Goal: Task Accomplishment & Management: Use online tool/utility

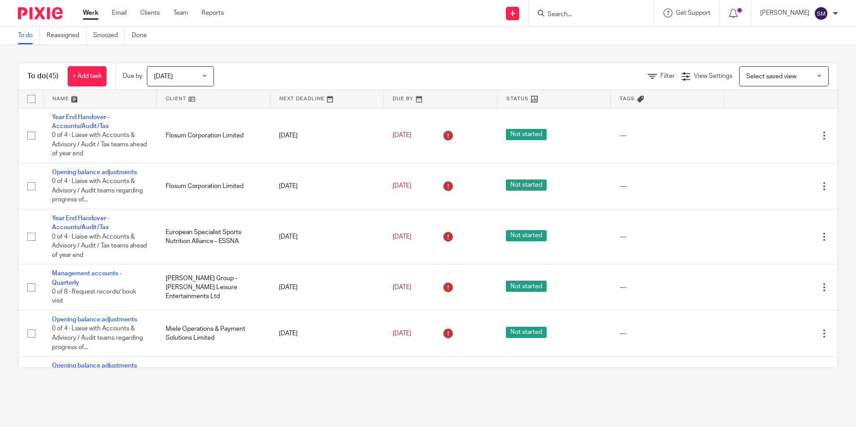
click at [602, 15] on input "Search" at bounding box center [586, 15] width 81 height 8
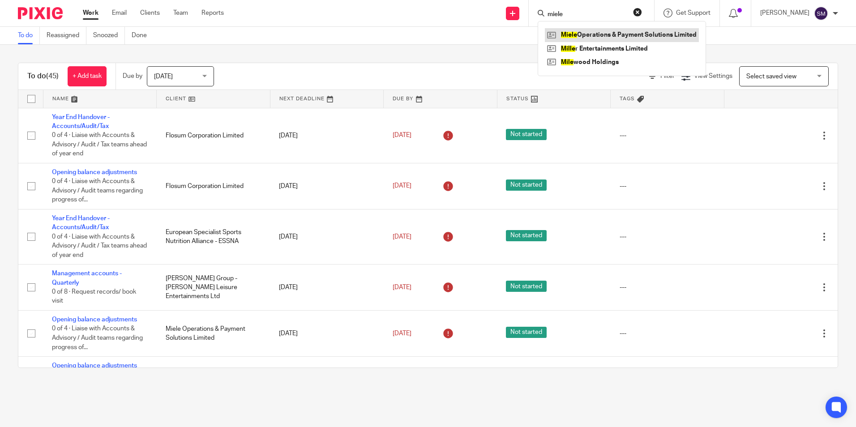
type input "miele"
click at [609, 34] on link at bounding box center [622, 34] width 154 height 13
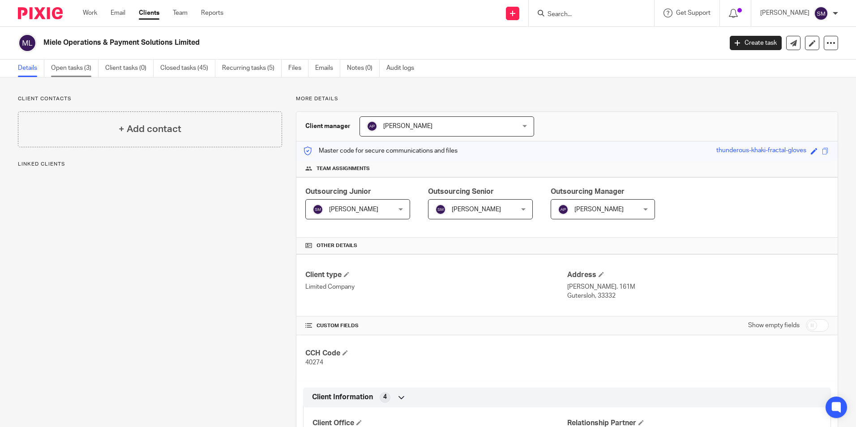
click at [79, 66] on link "Open tasks (3)" at bounding box center [74, 68] width 47 height 17
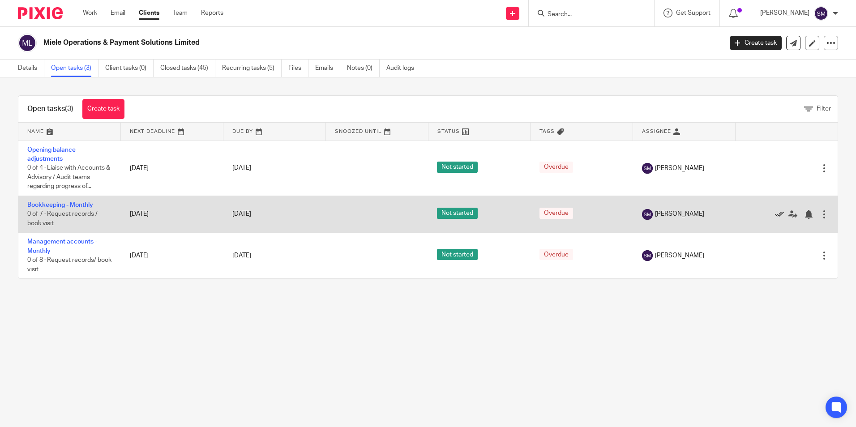
click at [775, 216] on icon at bounding box center [779, 214] width 9 height 9
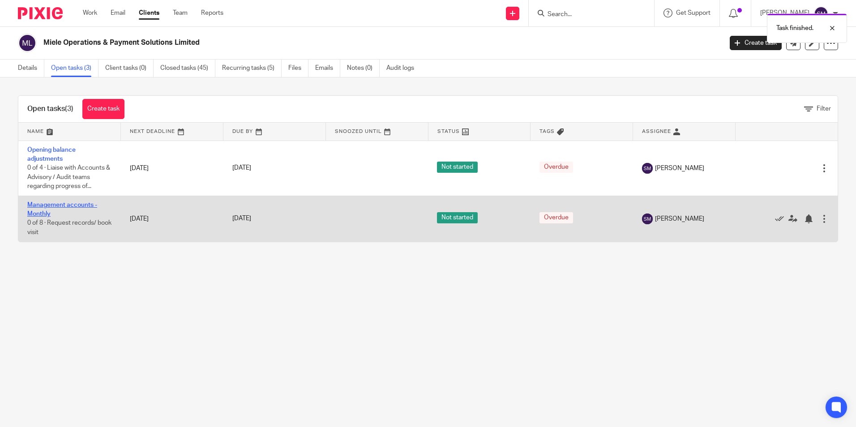
click at [77, 204] on link "Management accounts - Monthly" at bounding box center [62, 209] width 70 height 15
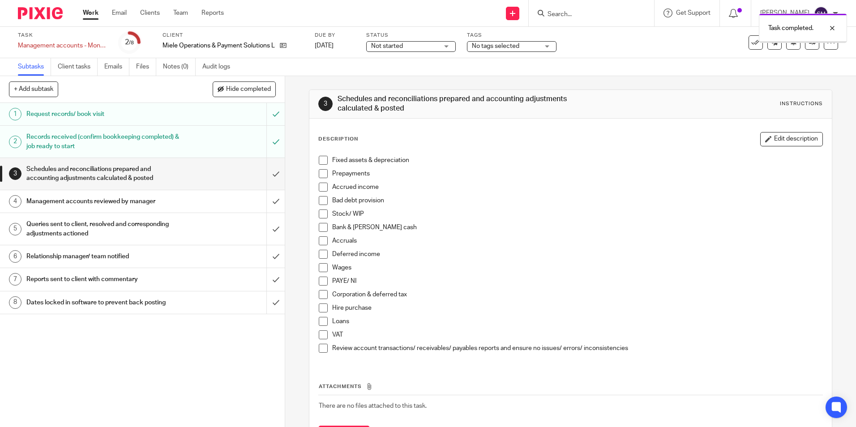
click at [270, 169] on input "submit" at bounding box center [142, 174] width 285 height 32
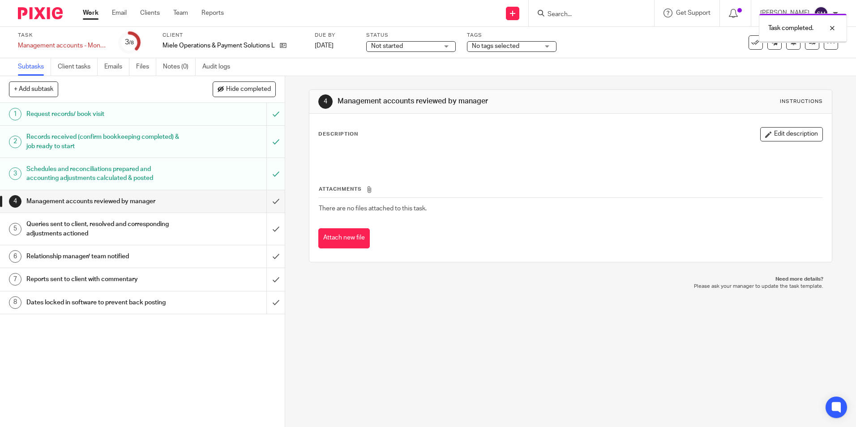
click at [773, 135] on button "Edit description" at bounding box center [791, 134] width 63 height 14
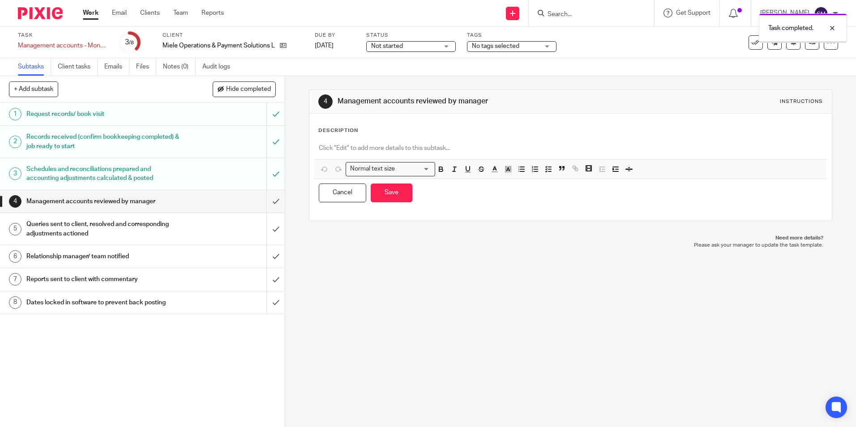
click at [424, 137] on div "Description Normal text size Loading... Remove Edit Insert new video Copy and p…" at bounding box center [570, 167] width 504 height 80
click at [418, 156] on div at bounding box center [570, 149] width 512 height 20
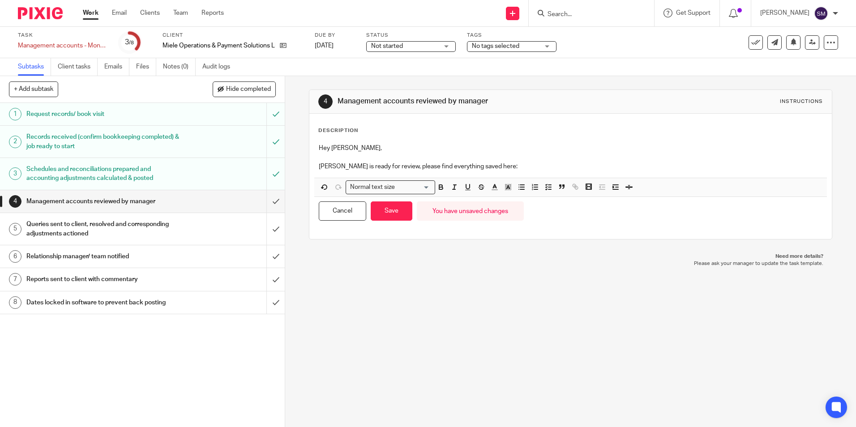
click at [514, 164] on p "Miele is ready for review, please find everything saved here:" at bounding box center [570, 166] width 503 height 9
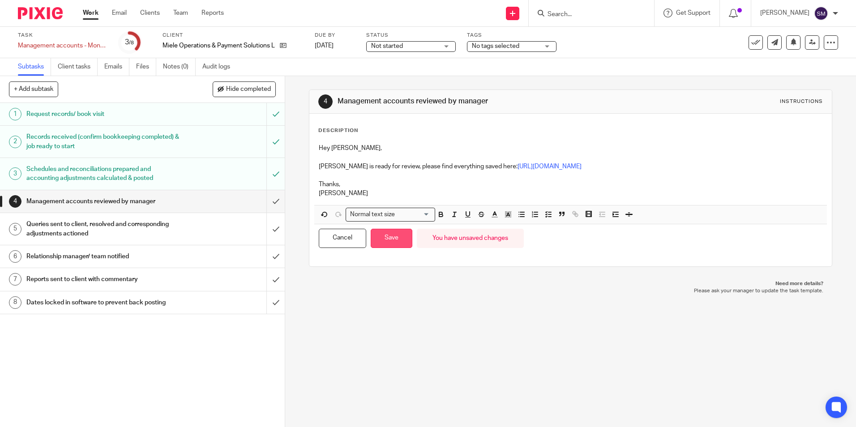
click at [393, 240] on button "Save" at bounding box center [391, 238] width 42 height 19
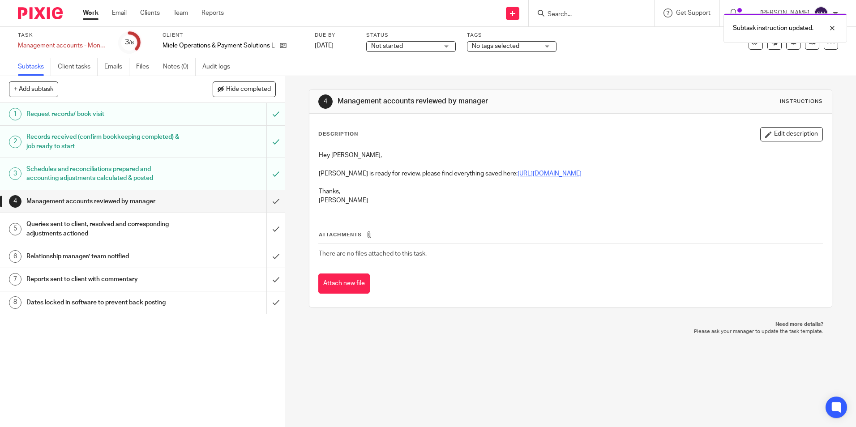
click at [539, 175] on link "https://cloudimanage.com/work/link/f/LLP!10155102" at bounding box center [549, 173] width 64 height 6
click at [519, 172] on link "https://cloudimanage.com/work/link/f/LLP!10155102" at bounding box center [549, 173] width 64 height 6
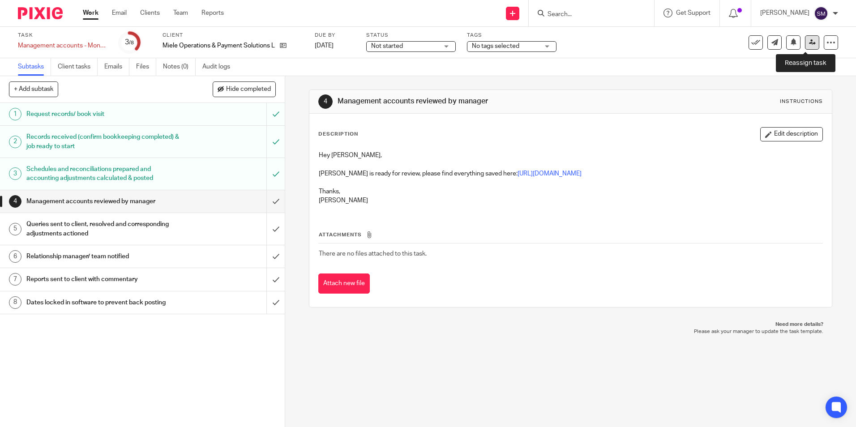
click at [805, 38] on link at bounding box center [812, 42] width 14 height 14
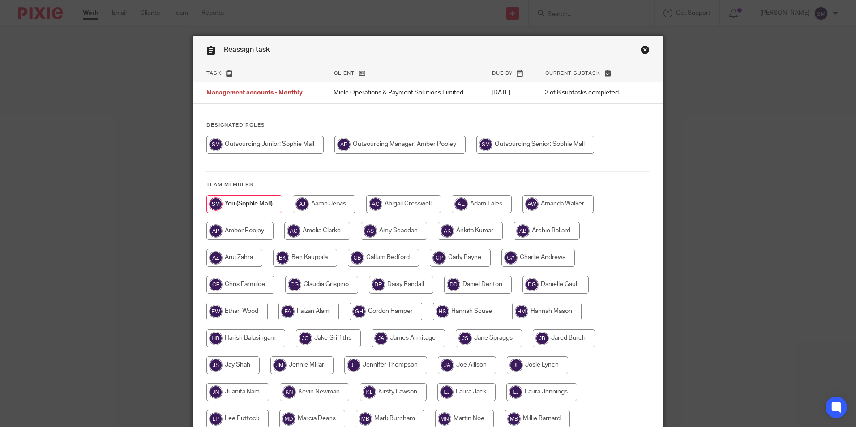
click at [437, 137] on input "radio" at bounding box center [399, 145] width 131 height 18
radio input "true"
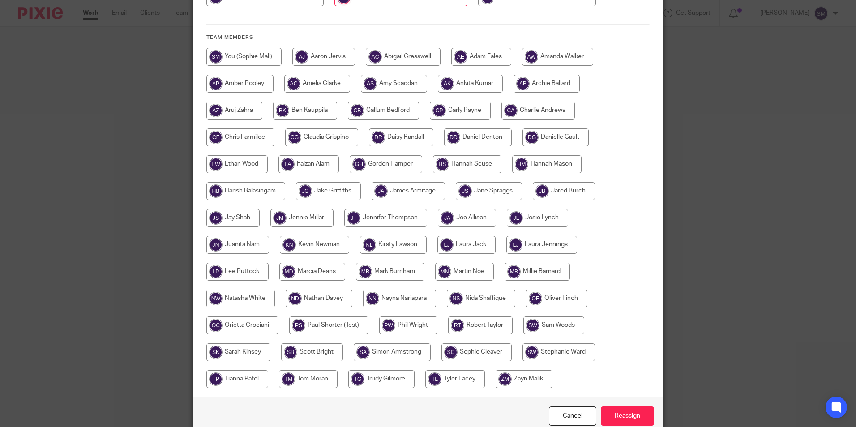
scroll to position [191, 0]
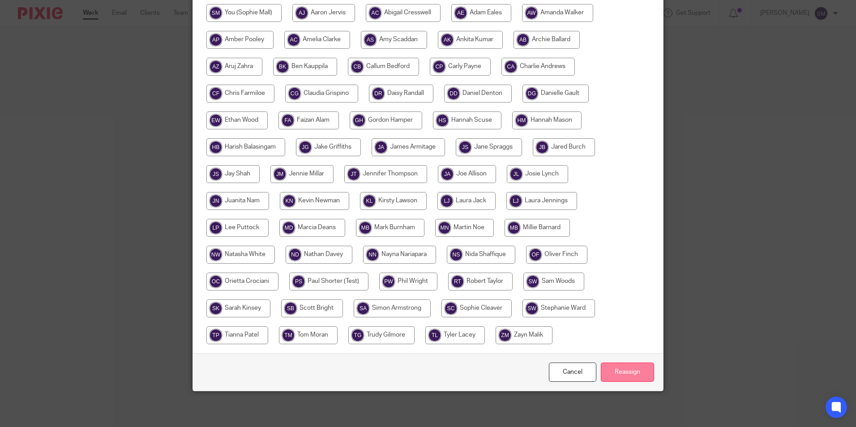
click at [628, 365] on input "Reassign" at bounding box center [626, 371] width 53 height 19
